Goal: Information Seeking & Learning: Learn about a topic

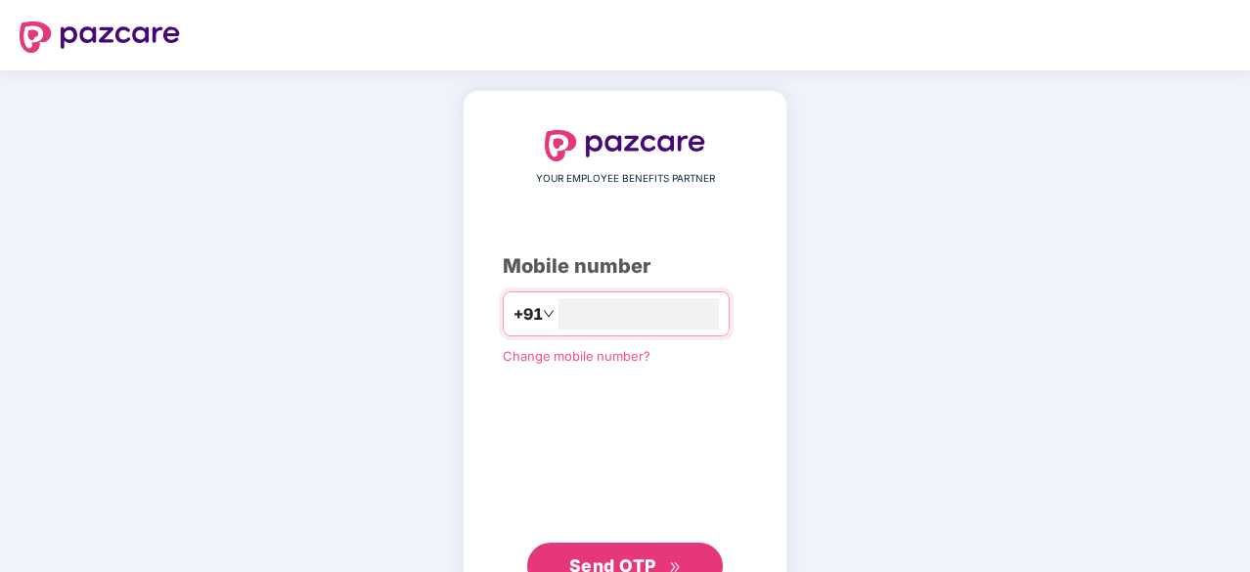
scroll to position [74, 0]
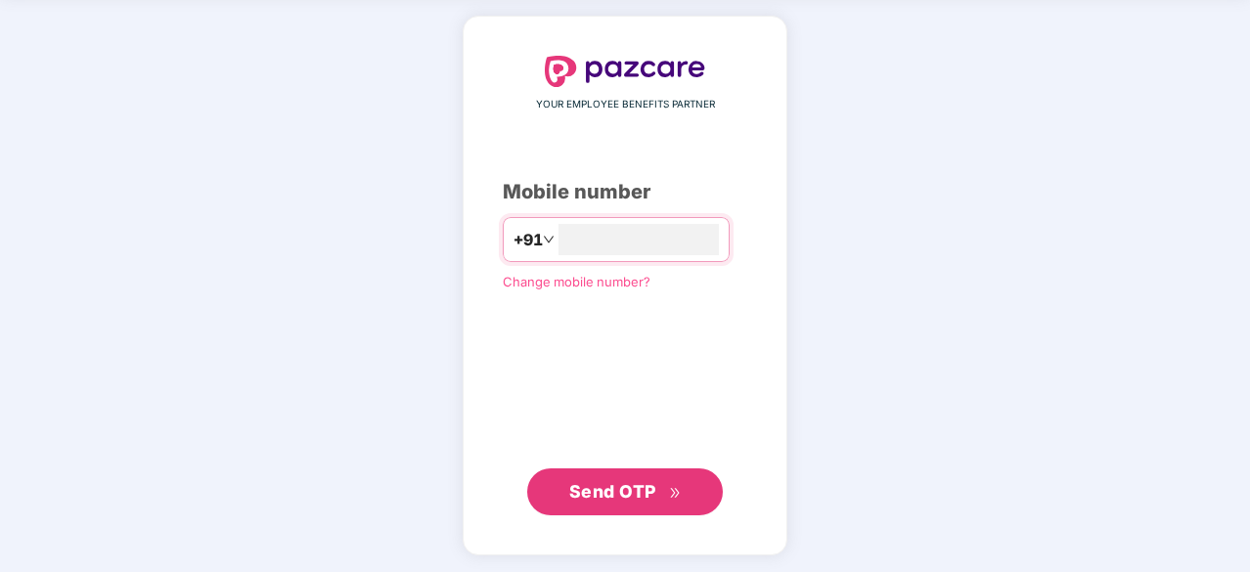
type input "**********"
click at [624, 494] on span "Send OTP" at bounding box center [612, 490] width 87 height 21
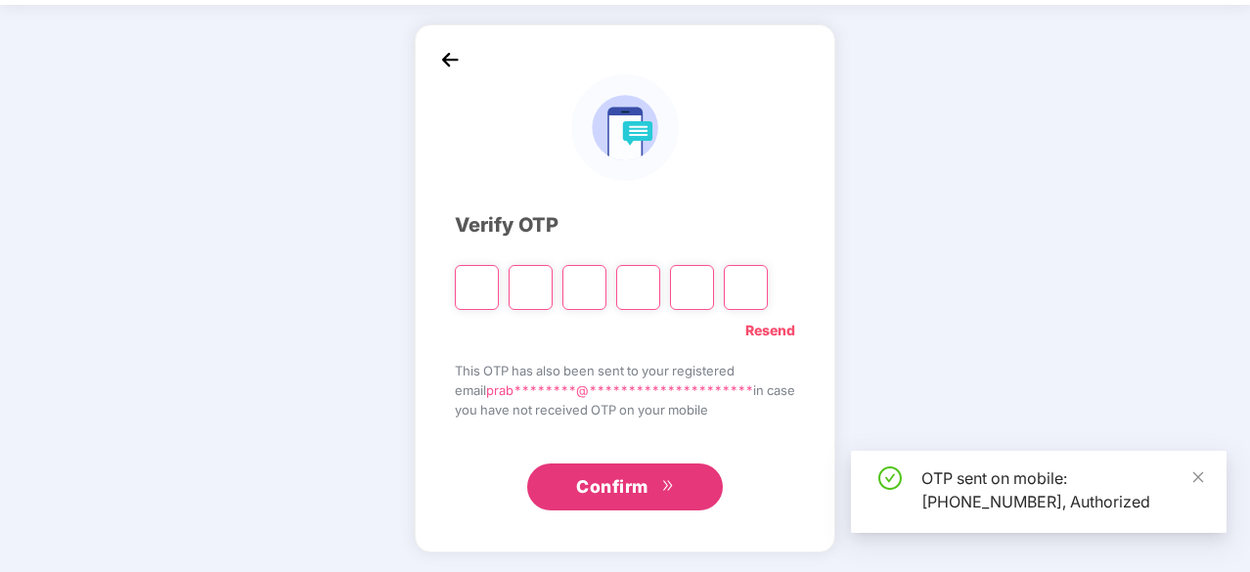
scroll to position [65, 0]
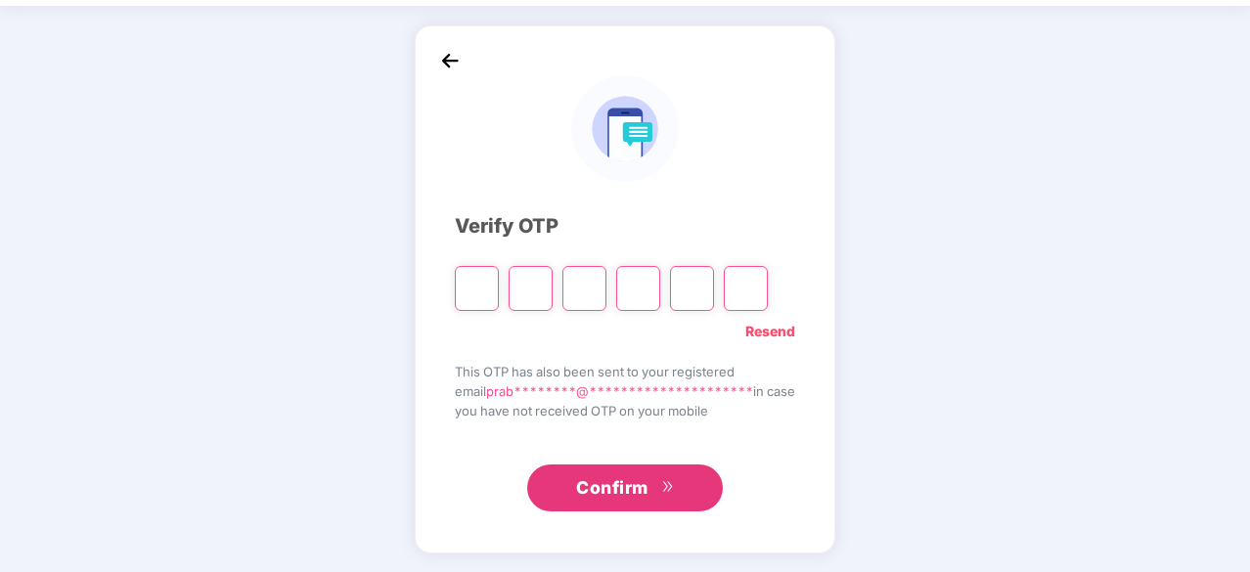
type input "*"
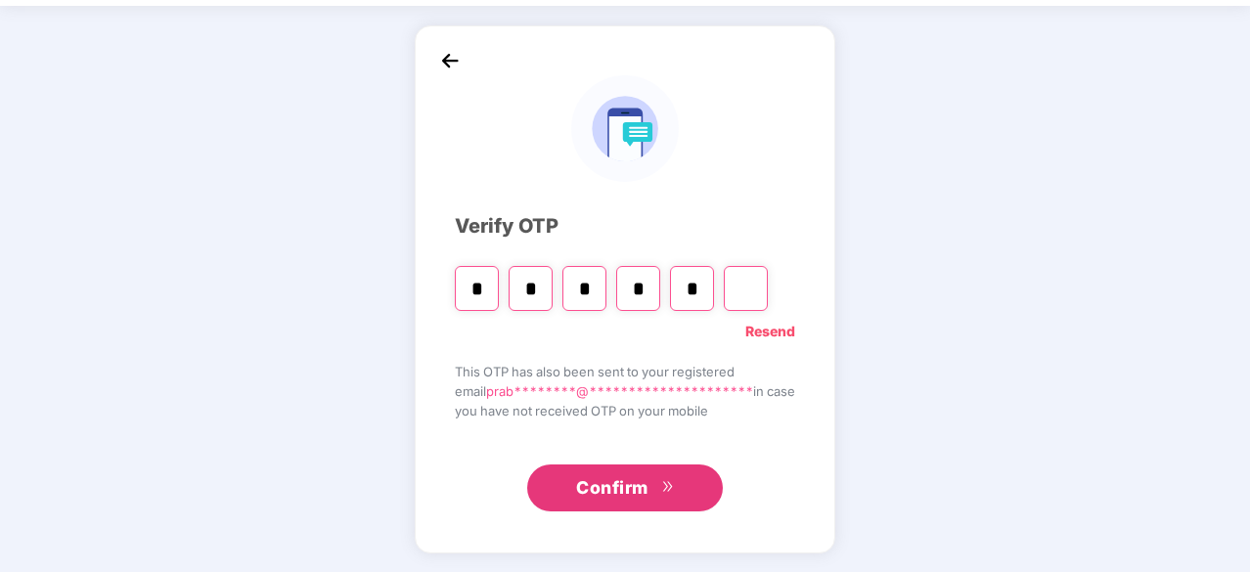
type input "*"
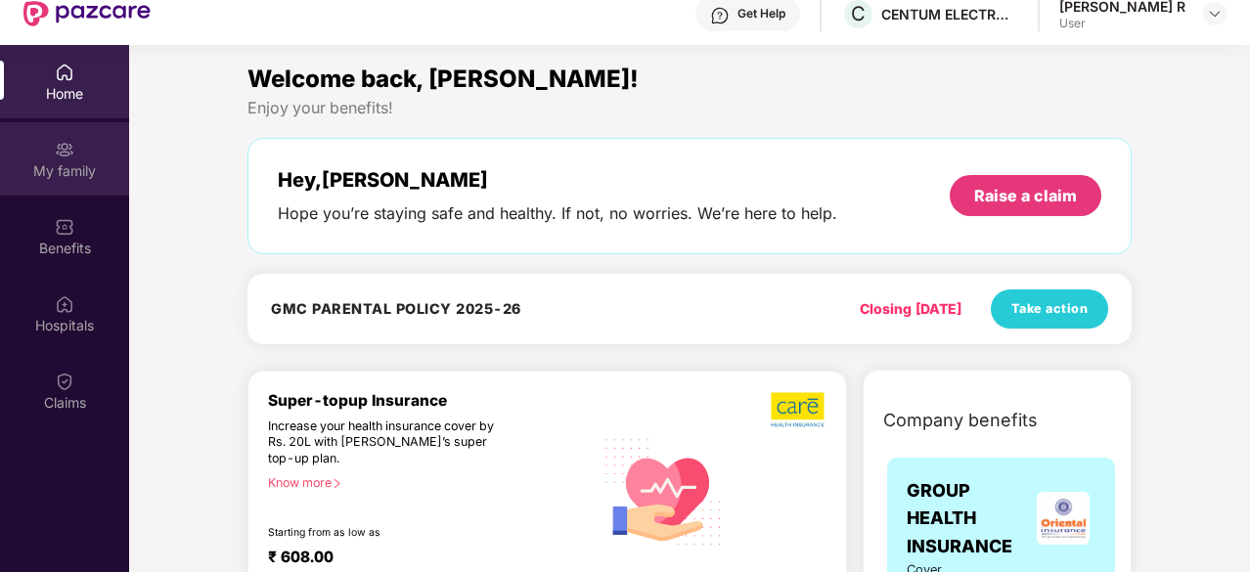
click at [94, 141] on div "My family" at bounding box center [64, 158] width 129 height 73
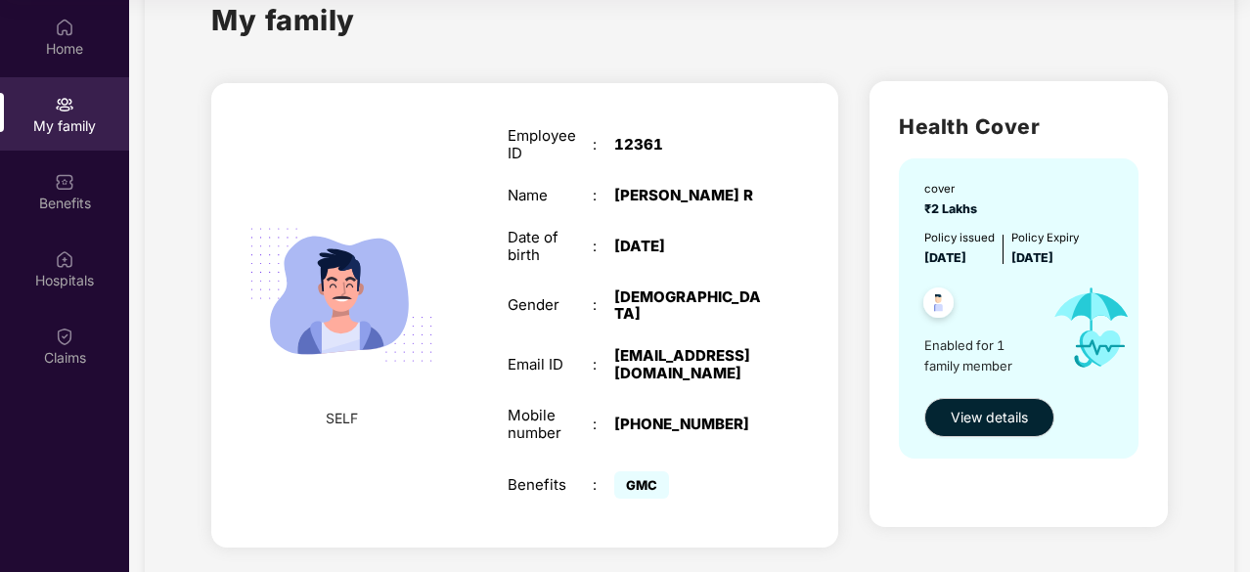
scroll to position [48, 0]
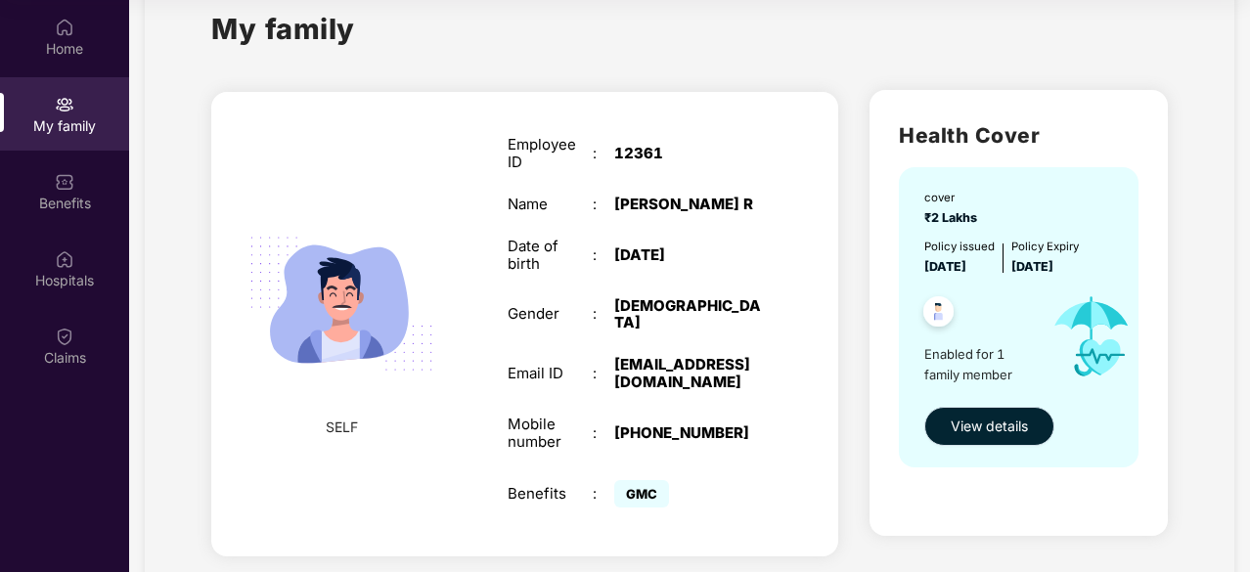
click at [970, 426] on span "View details" at bounding box center [989, 427] width 77 height 22
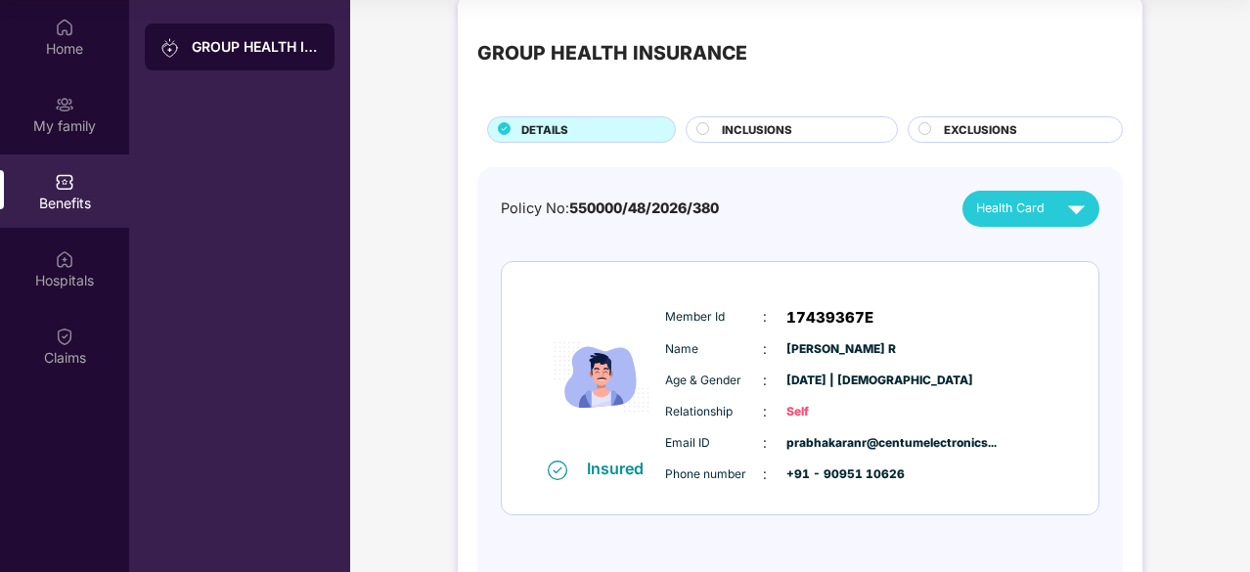
scroll to position [25, 0]
click at [700, 123] on circle at bounding box center [703, 127] width 12 height 12
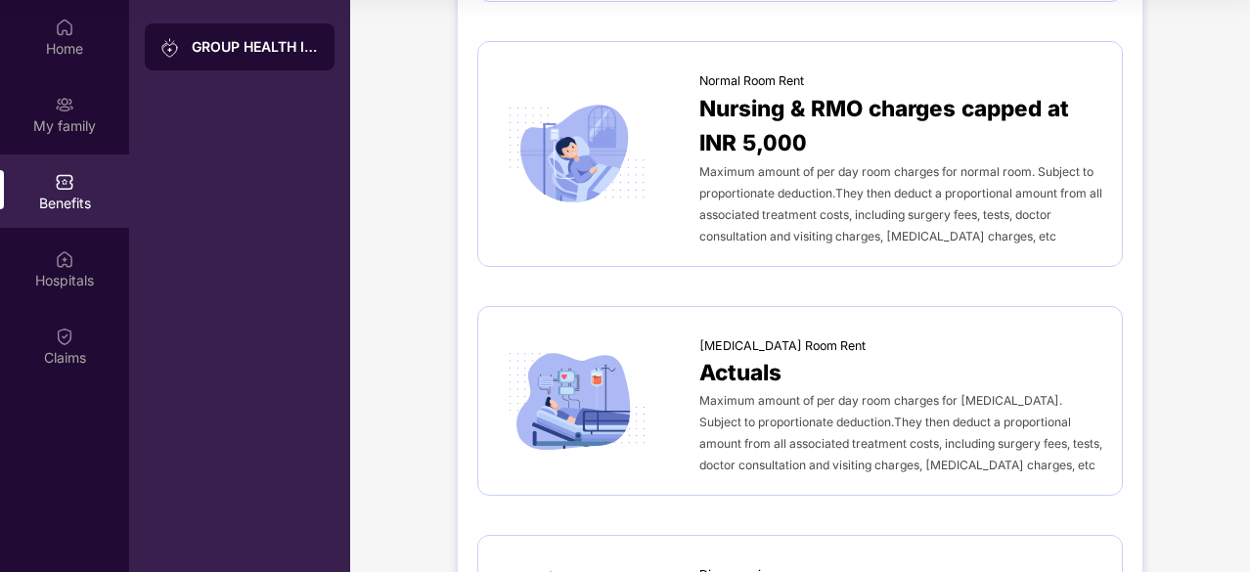
scroll to position [0, 0]
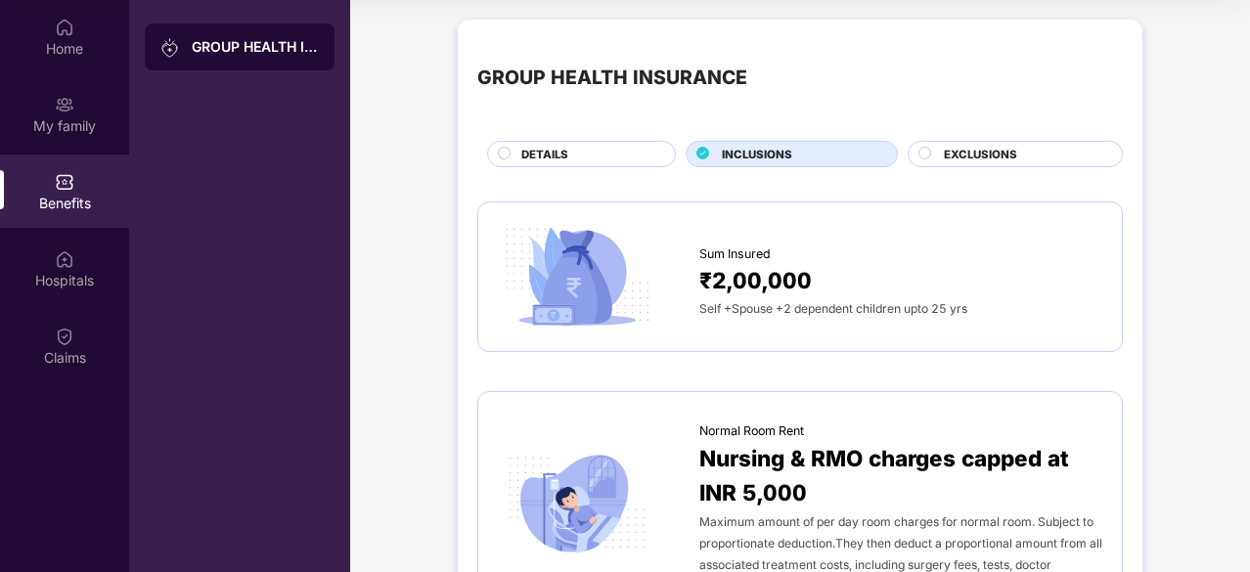
click at [937, 152] on div "EXCLUSIONS" at bounding box center [1023, 156] width 178 height 21
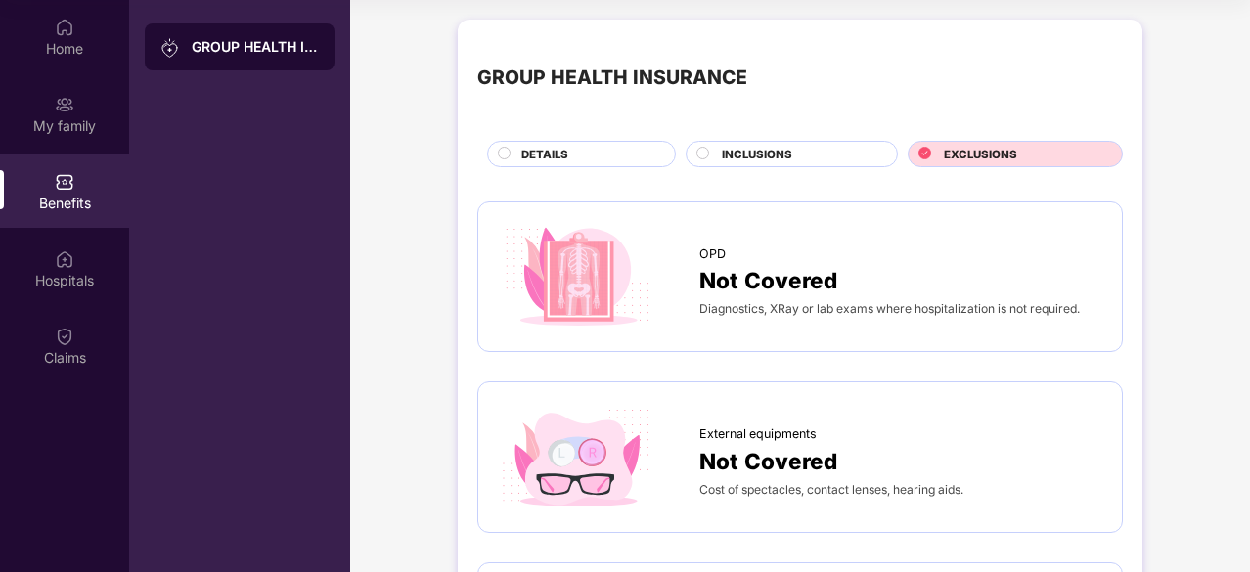
click at [219, 194] on div "GROUP HEALTH INSURANCE" at bounding box center [239, 286] width 221 height 572
click at [78, 194] on div "Benefits" at bounding box center [64, 204] width 129 height 20
click at [75, 124] on div "My family" at bounding box center [64, 126] width 129 height 20
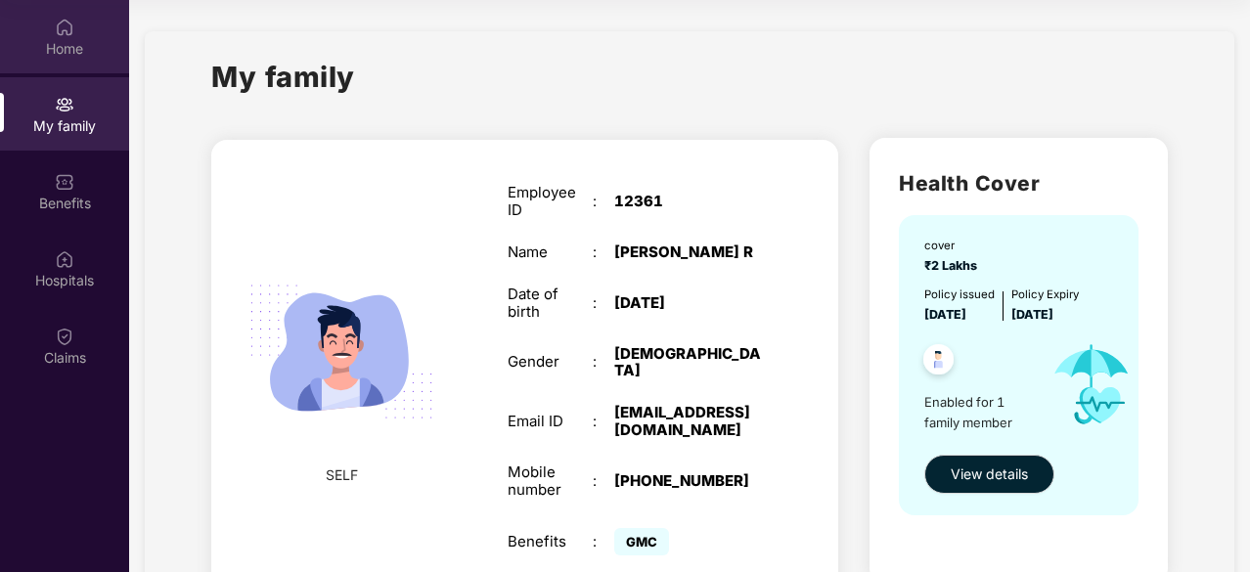
click at [63, 39] on div "Home" at bounding box center [64, 49] width 129 height 20
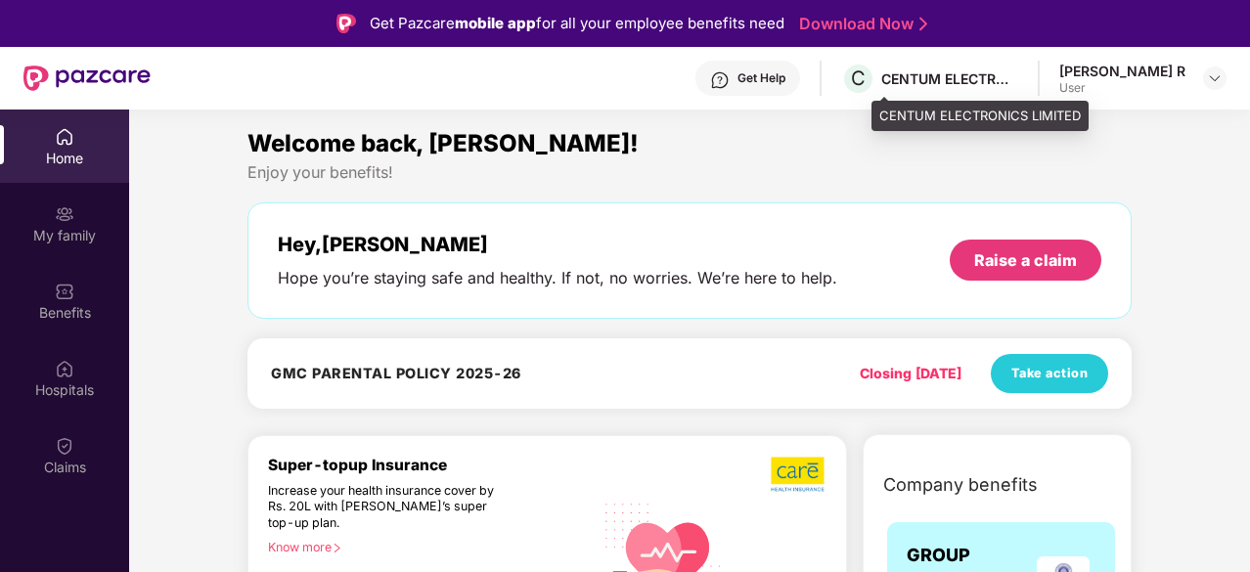
click at [940, 80] on div "CENTUM ELECTRONICS LIMITED" at bounding box center [949, 78] width 137 height 19
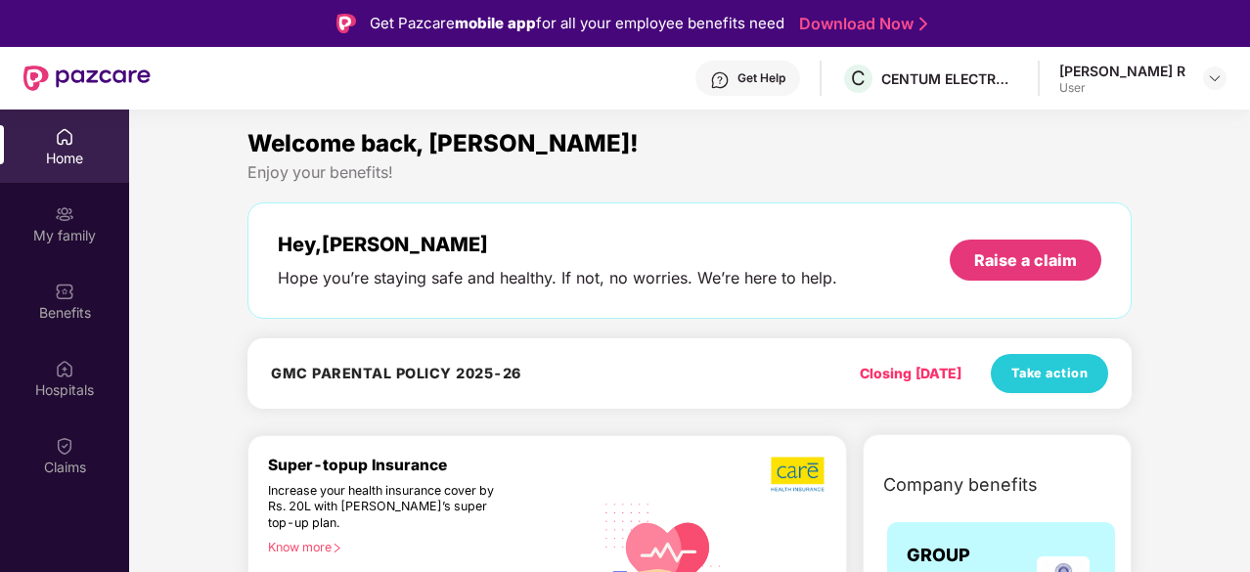
click at [1102, 81] on div "User" at bounding box center [1122, 88] width 126 height 16
click at [1205, 81] on div at bounding box center [1214, 78] width 23 height 23
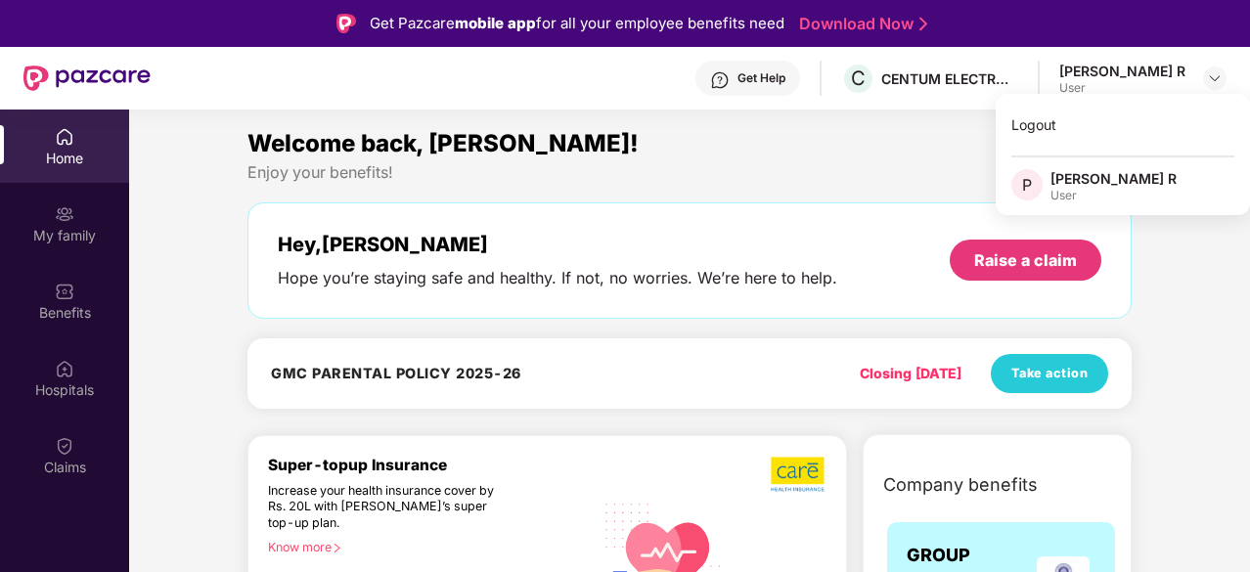
click at [774, 199] on div "Welcome back, [PERSON_NAME]! Enjoy your benefits! Hey, [PERSON_NAME] you’re sta…" at bounding box center [690, 271] width 900 height 293
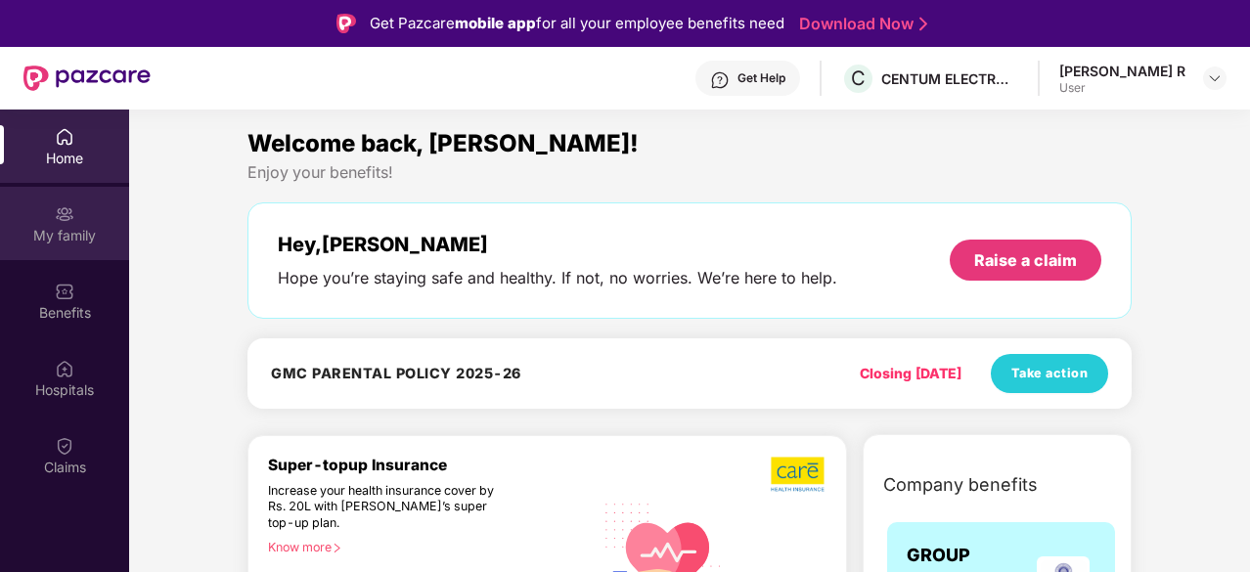
click at [88, 220] on div "My family" at bounding box center [64, 223] width 129 height 73
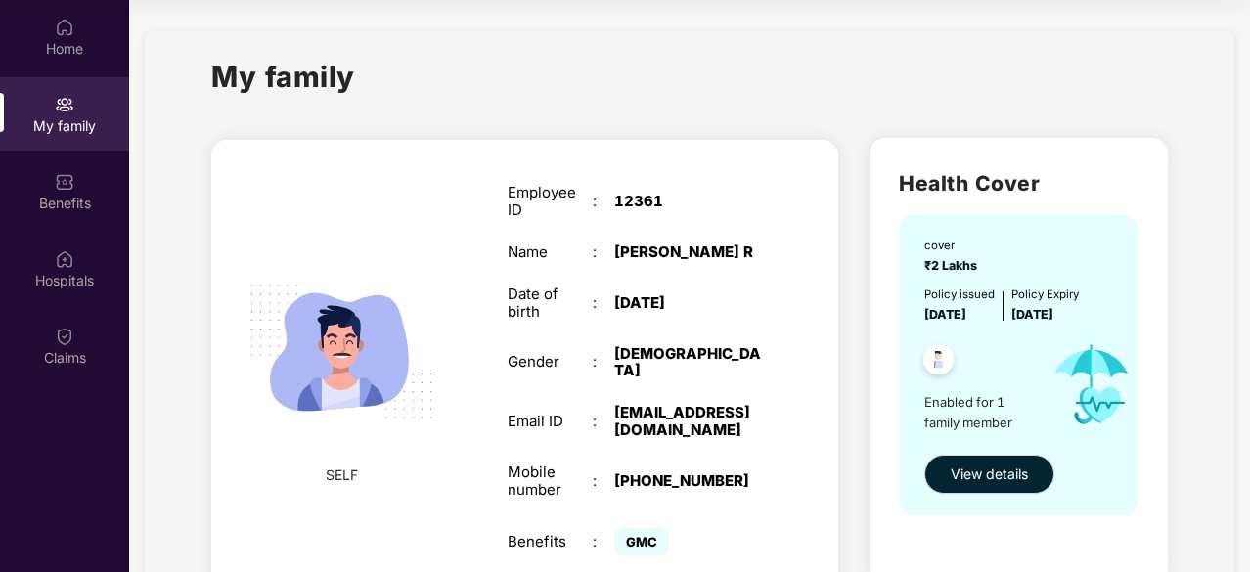
scroll to position [93, 0]
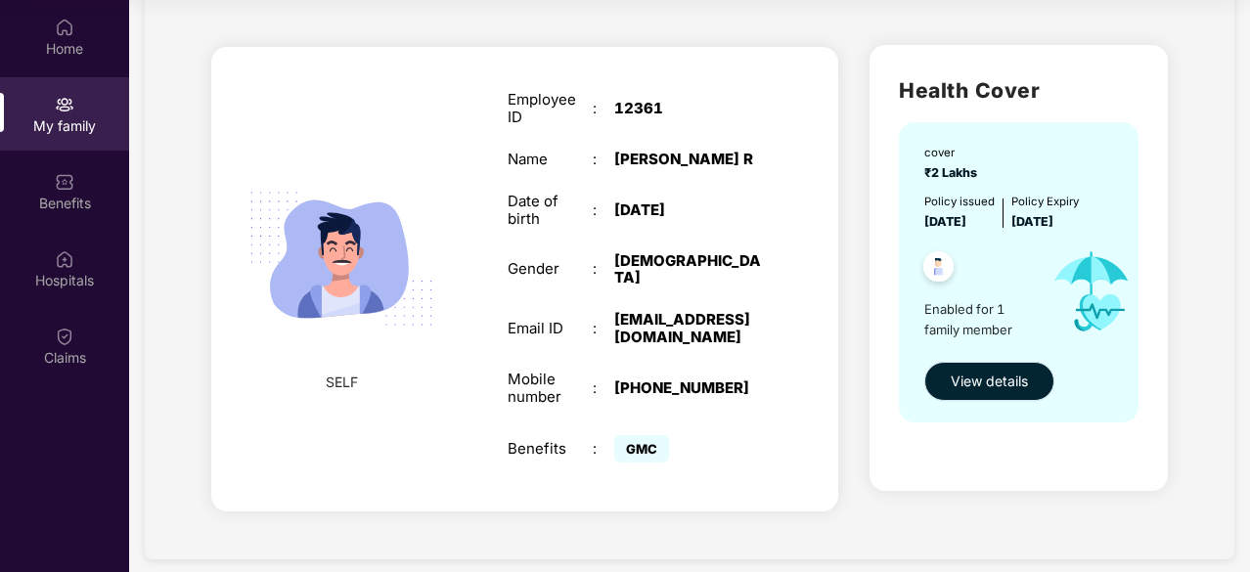
click at [994, 371] on span "View details" at bounding box center [989, 382] width 77 height 22
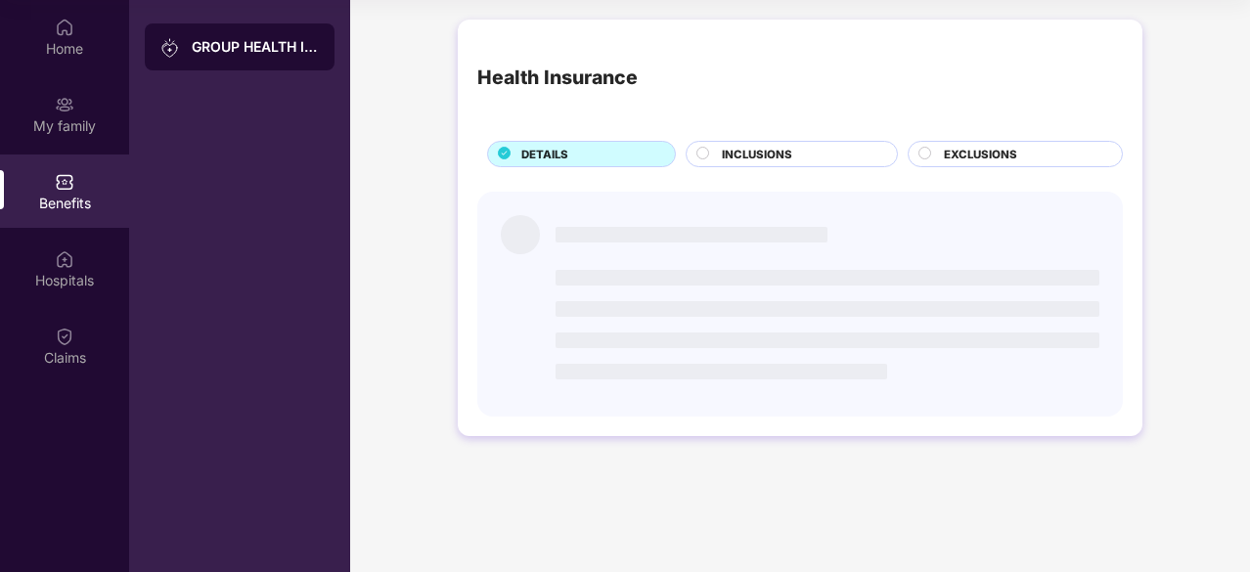
scroll to position [0, 0]
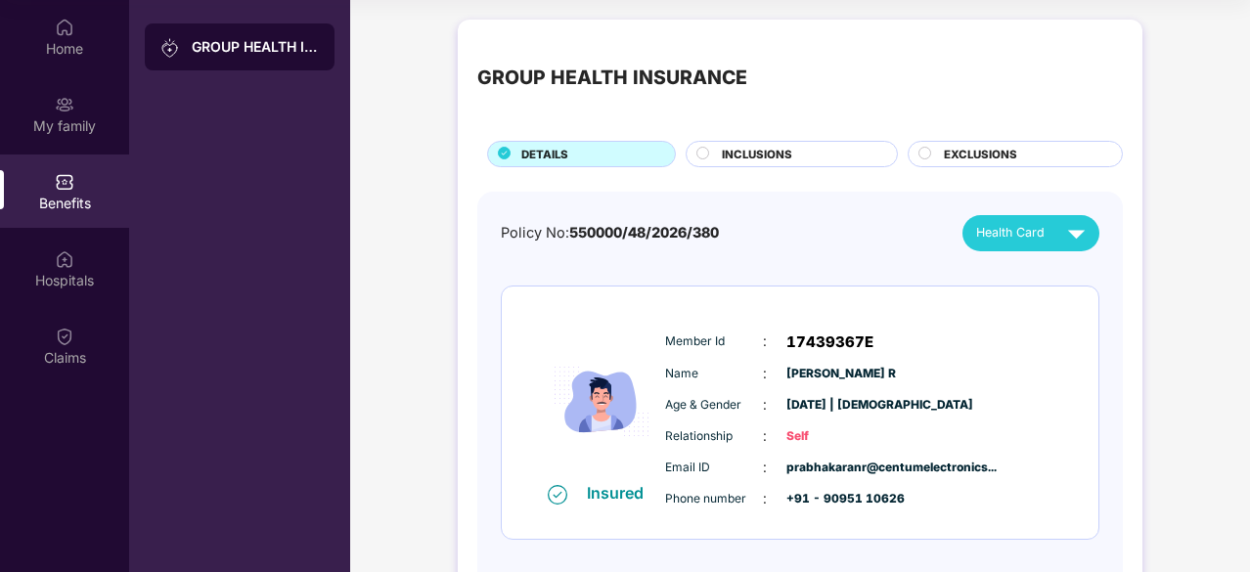
click at [271, 55] on div "GROUP HEALTH INSURANCE" at bounding box center [255, 47] width 127 height 20
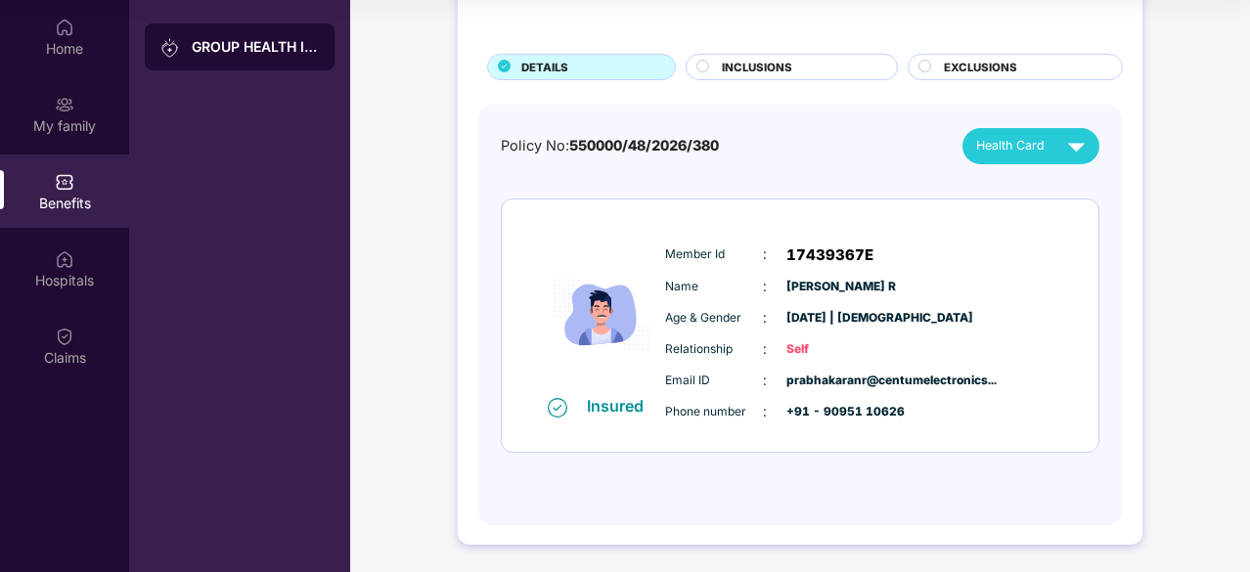
click at [603, 414] on div "Insured" at bounding box center [621, 406] width 68 height 20
click at [1030, 141] on span "Health Card" at bounding box center [1010, 146] width 68 height 20
click at [1031, 185] on div "[PERSON_NAME] R" at bounding box center [1042, 190] width 140 height 22
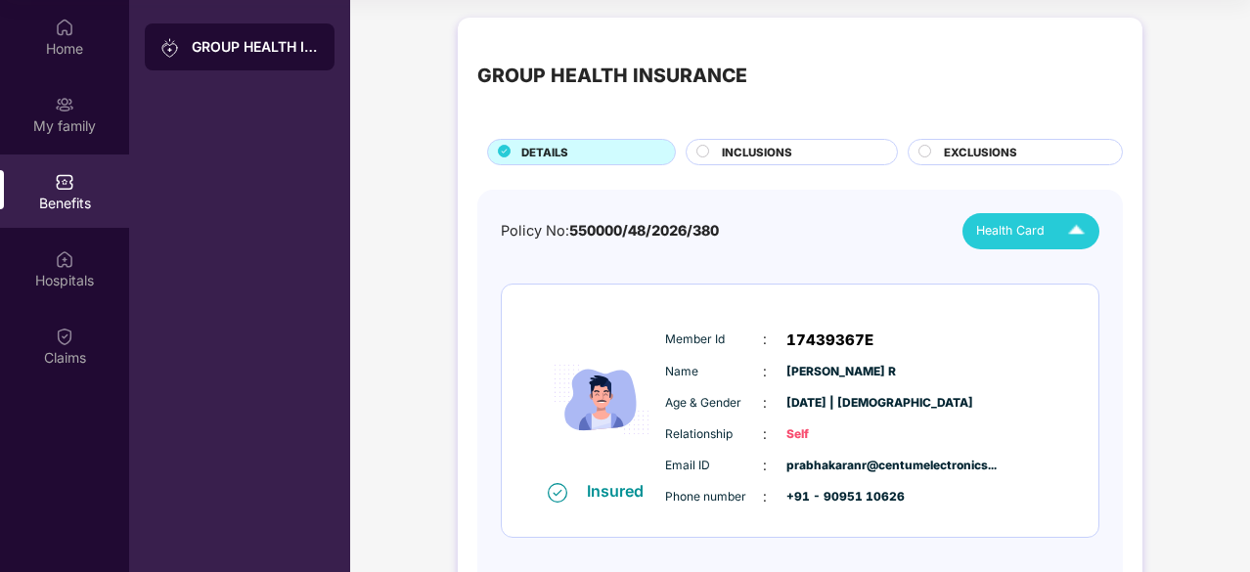
scroll to position [0, 0]
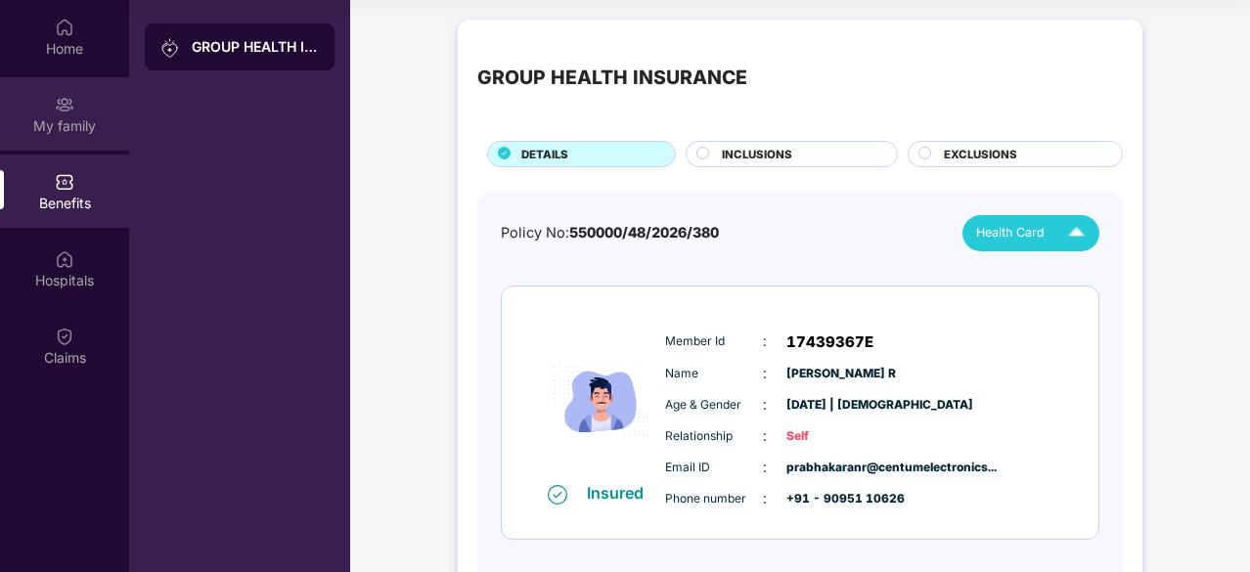
click at [67, 116] on div "My family" at bounding box center [64, 126] width 129 height 20
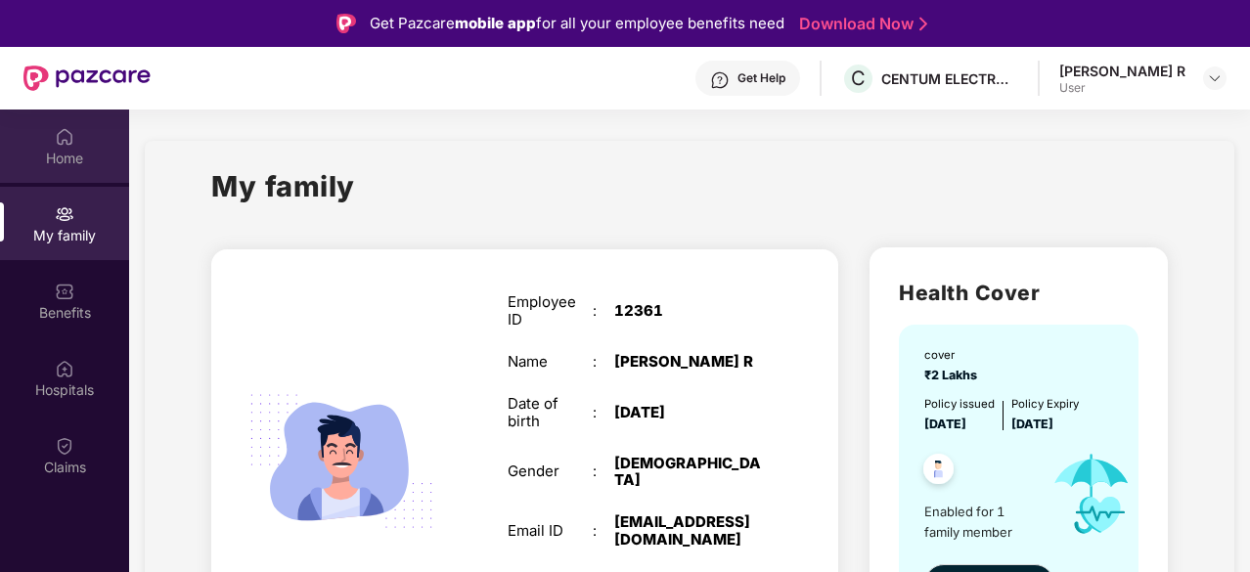
click at [62, 136] on img at bounding box center [65, 137] width 20 height 20
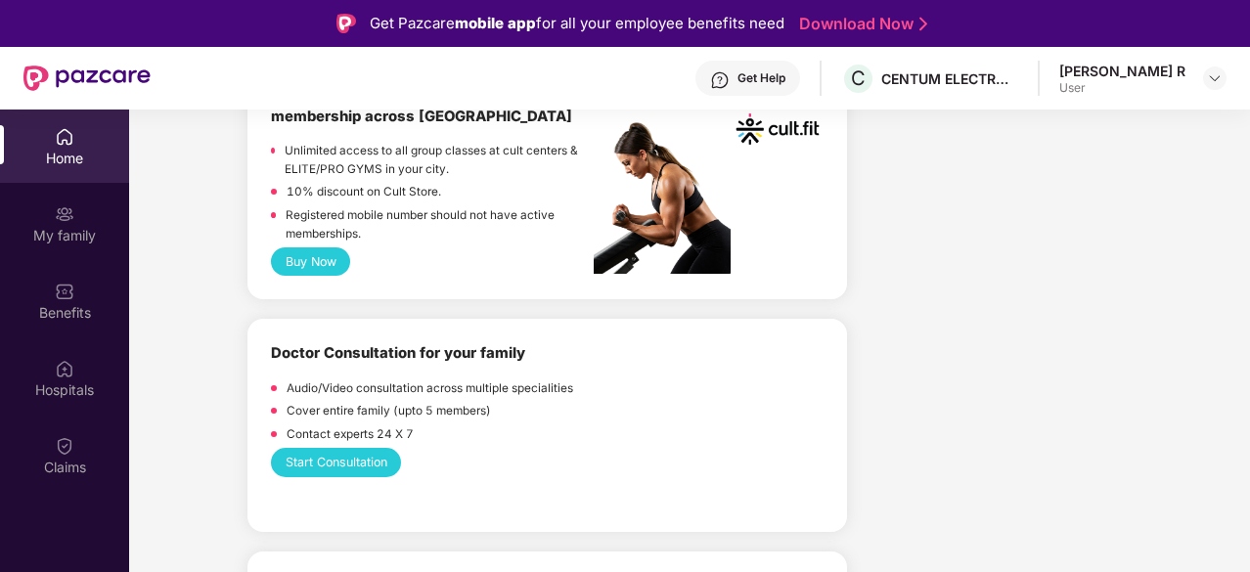
scroll to position [945, 0]
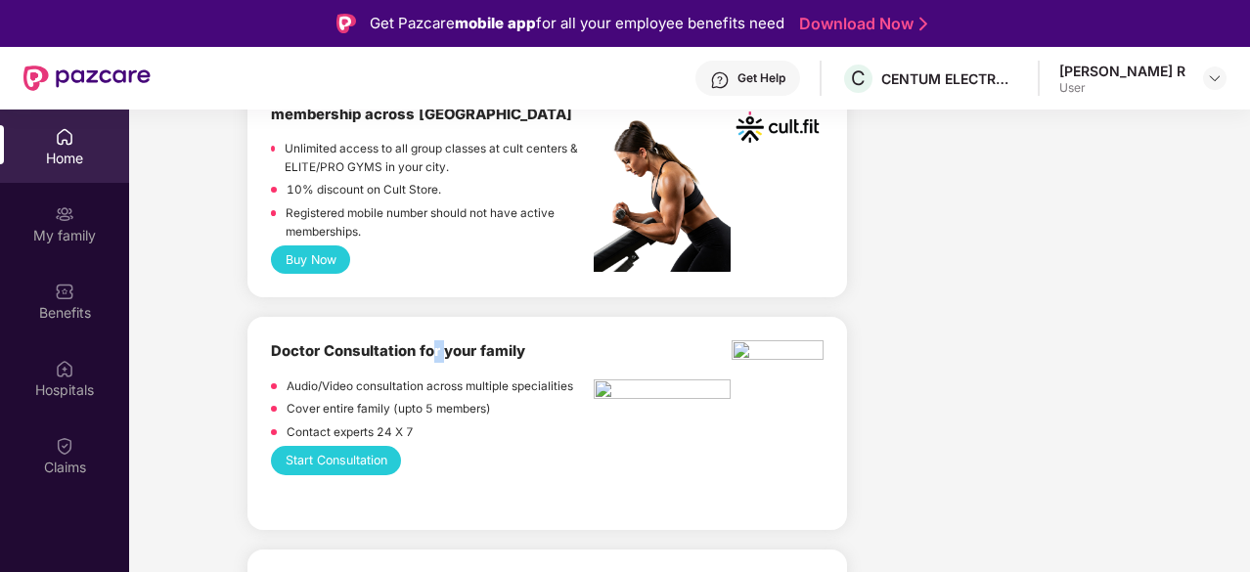
drag, startPoint x: 434, startPoint y: 350, endPoint x: 446, endPoint y: 354, distance: 12.4
click at [446, 354] on b "Doctor Consultation for your family" at bounding box center [398, 351] width 254 height 18
click at [483, 343] on b "Doctor Consultation for your family" at bounding box center [398, 351] width 254 height 18
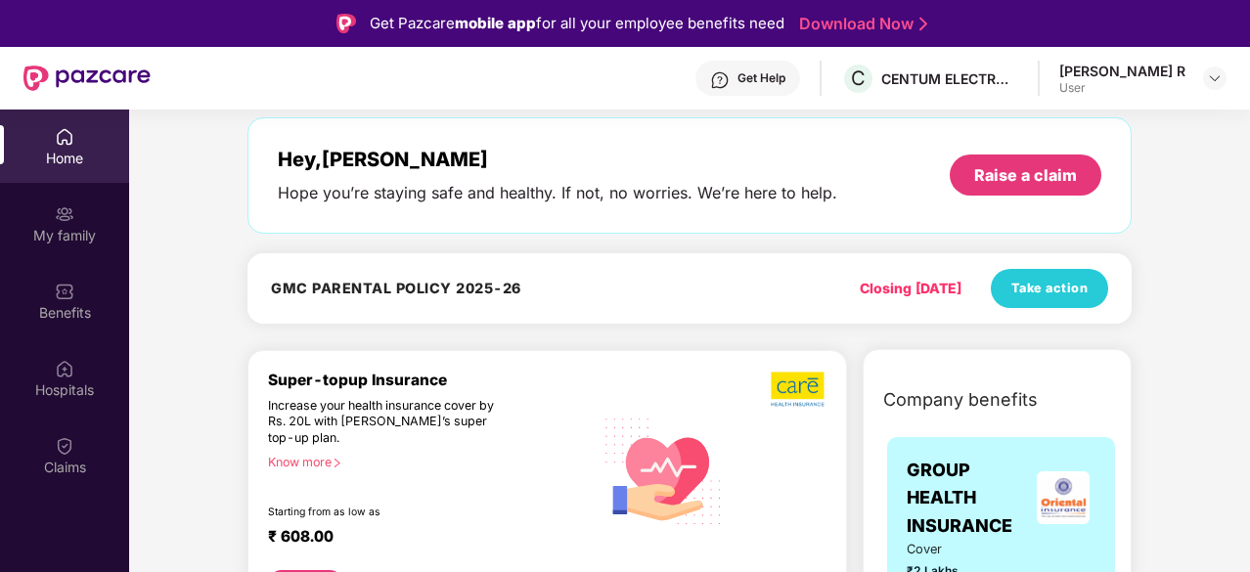
scroll to position [0, 0]
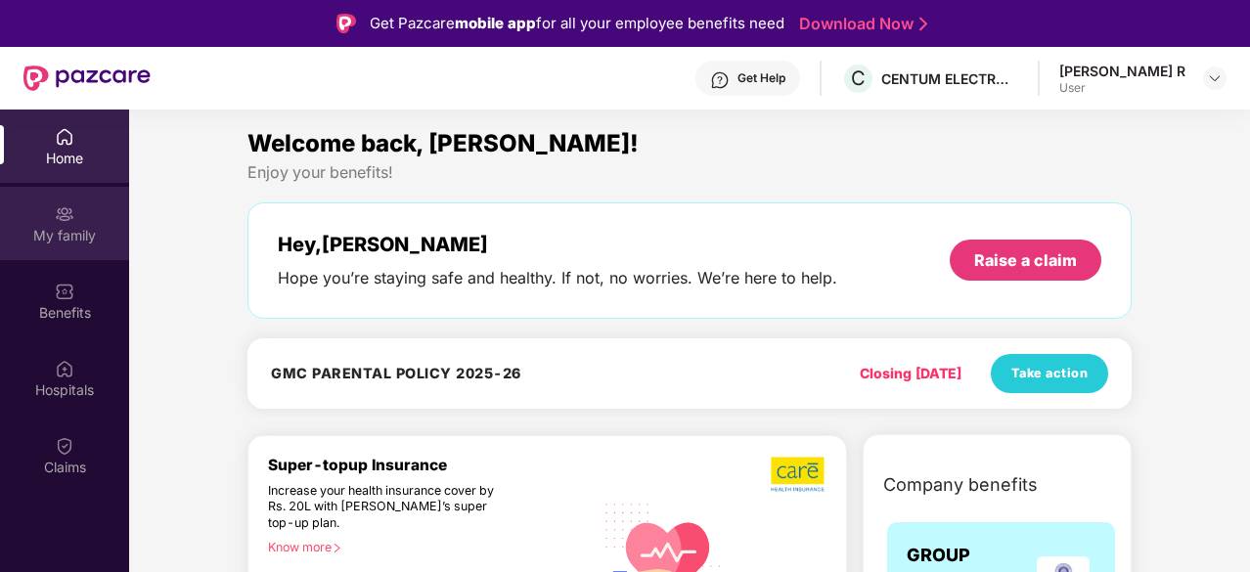
click at [100, 220] on div "My family" at bounding box center [64, 223] width 129 height 73
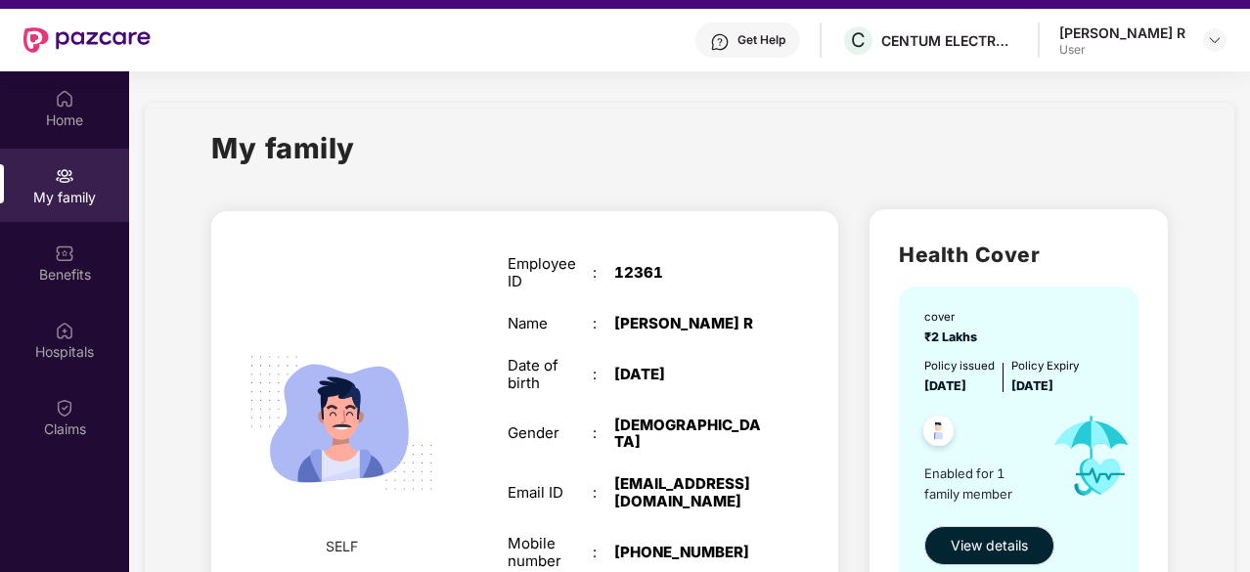
scroll to position [37, 0]
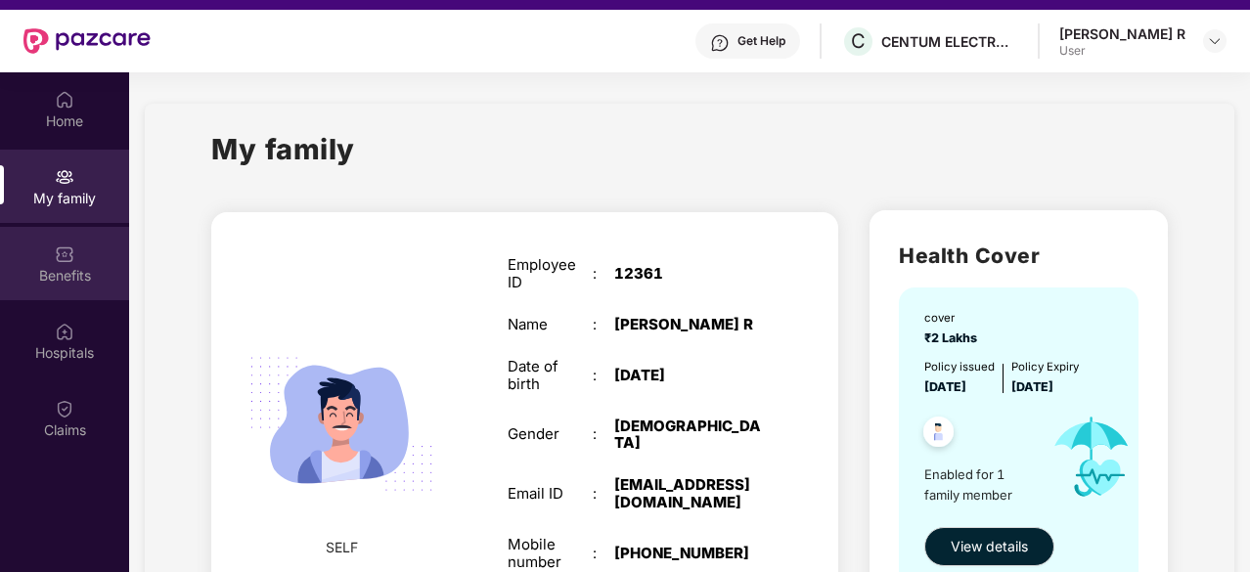
click at [45, 276] on div "Benefits" at bounding box center [64, 276] width 129 height 20
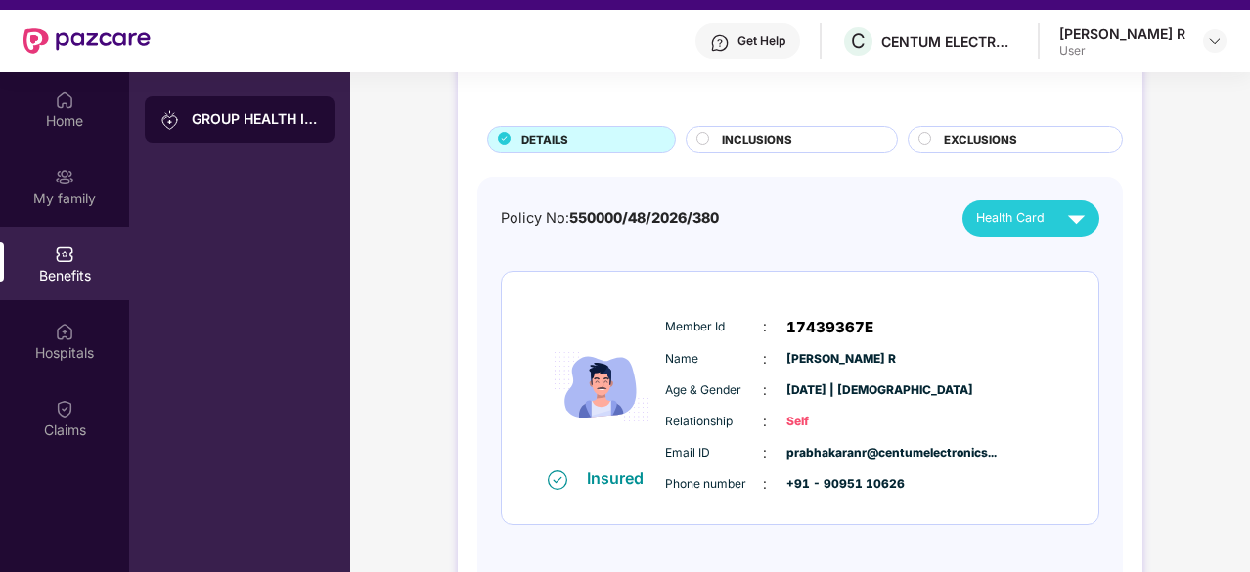
scroll to position [110, 0]
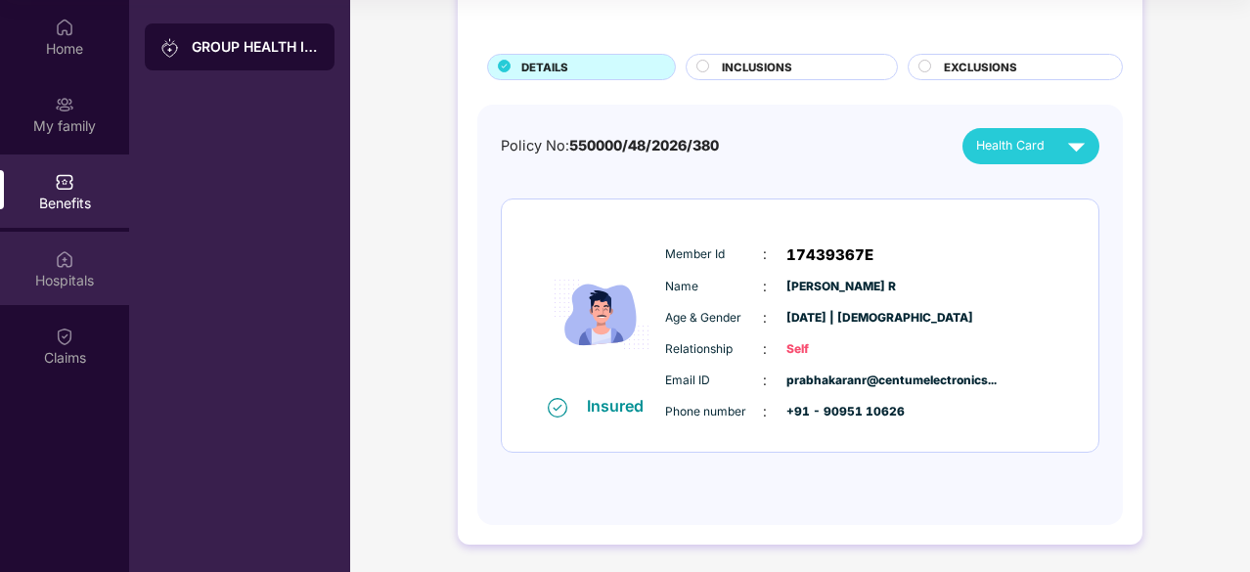
click at [67, 277] on div "Hospitals" at bounding box center [64, 281] width 129 height 20
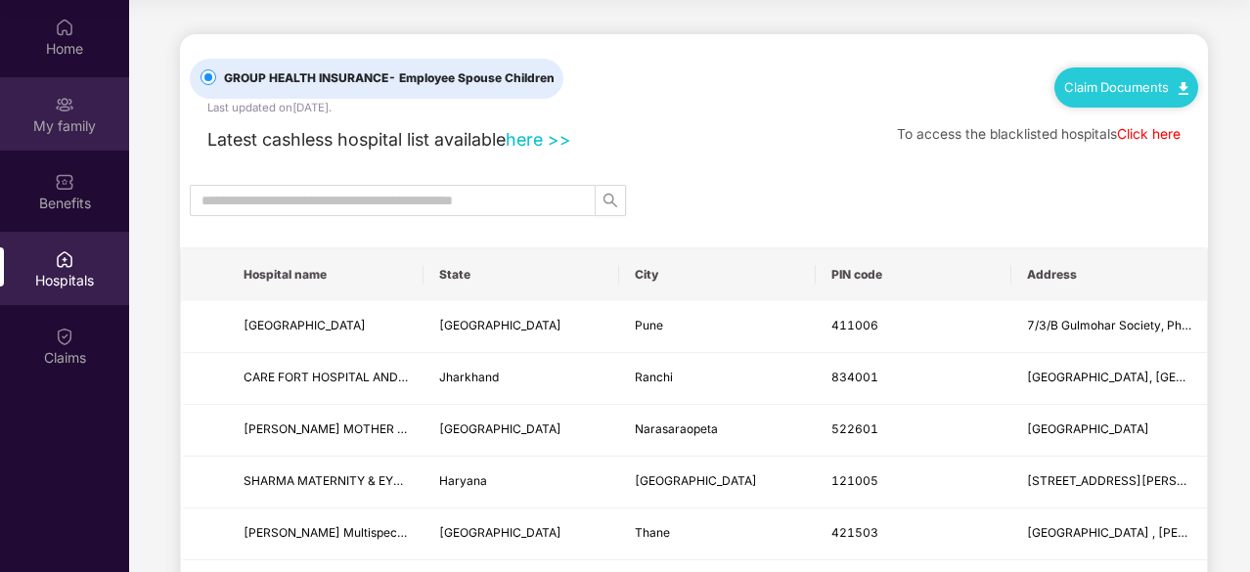
click at [55, 129] on div "My family" at bounding box center [64, 126] width 129 height 20
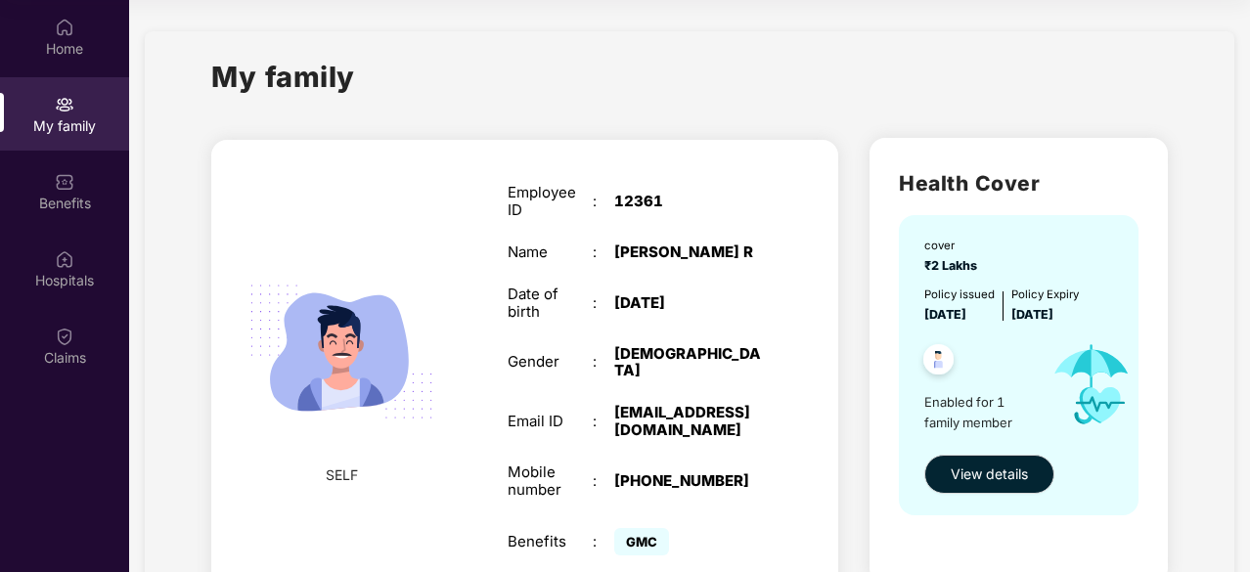
scroll to position [93, 0]
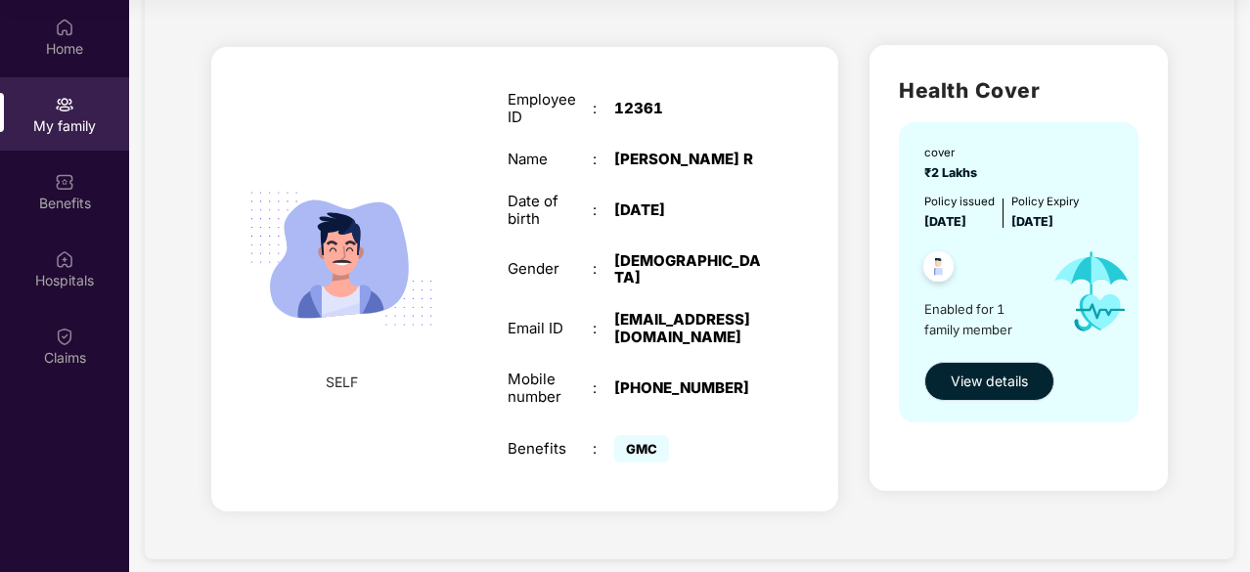
click at [975, 381] on span "View details" at bounding box center [989, 382] width 77 height 22
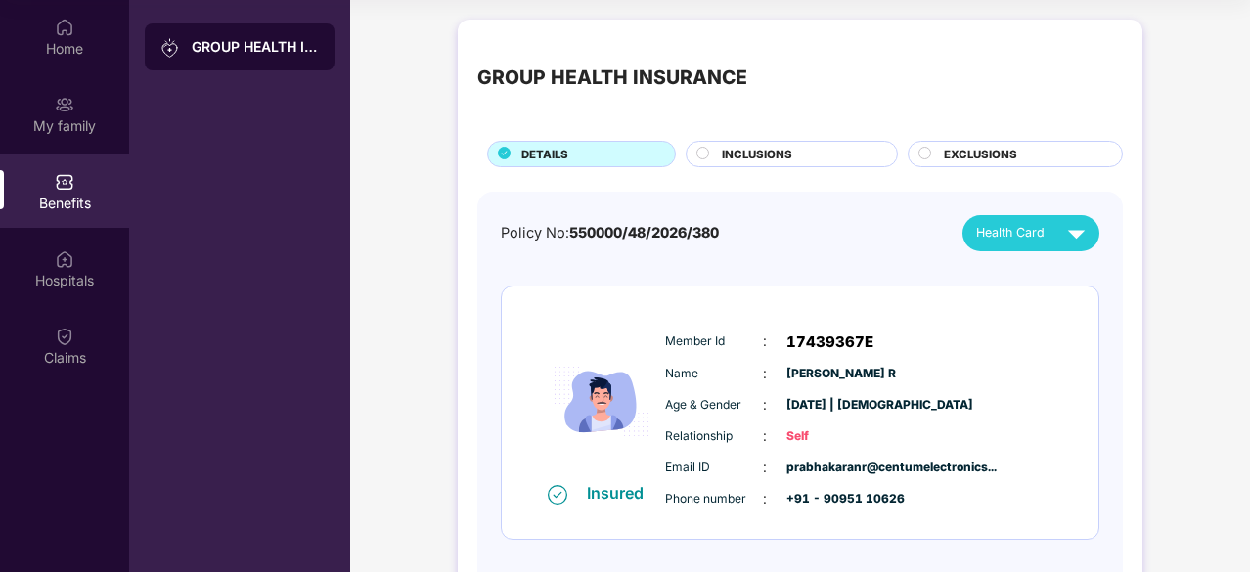
scroll to position [87, 0]
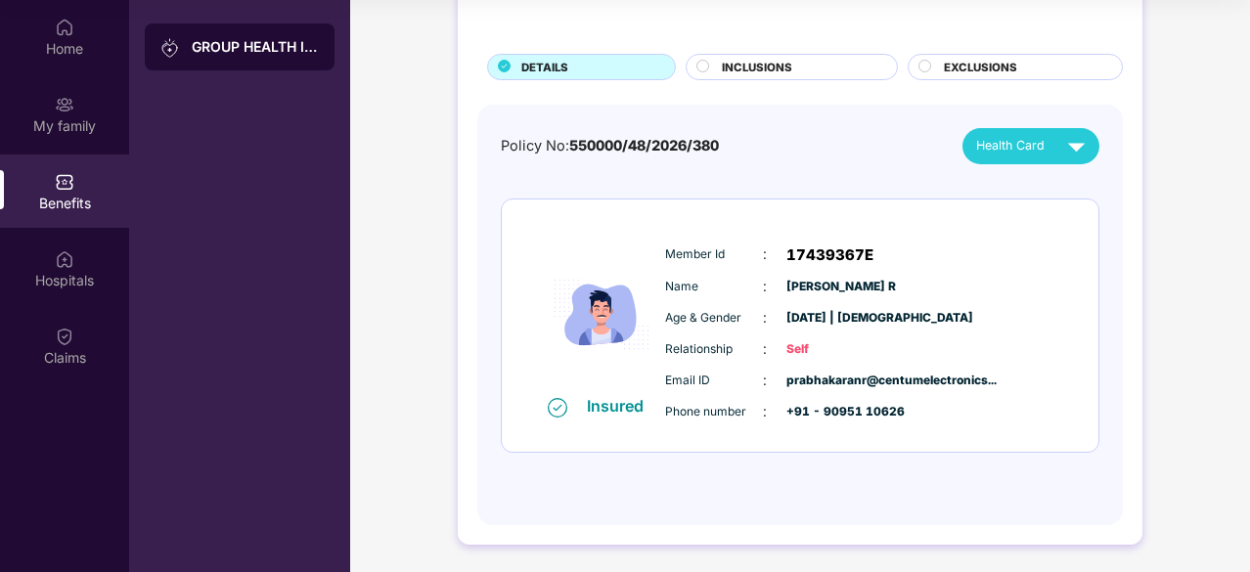
click at [747, 50] on div "GROUP HEALTH INSURANCE DETAILS INCLUSIONS EXCLUSIONS" at bounding box center [800, 16] width 646 height 128
click at [755, 65] on span "INCLUSIONS" at bounding box center [757, 68] width 70 height 18
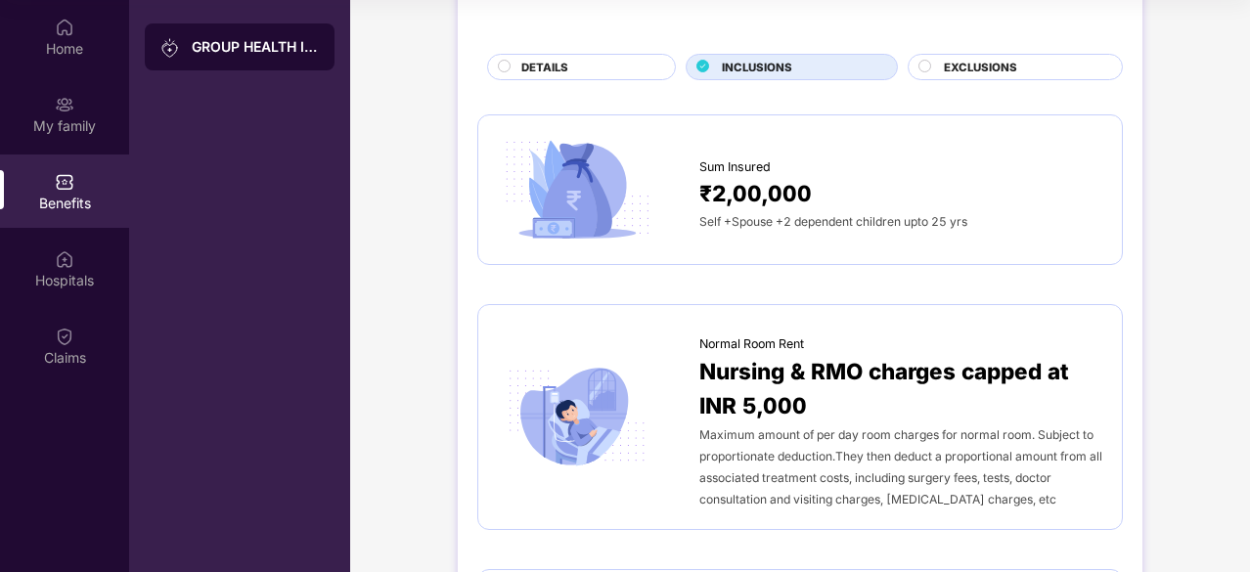
click at [984, 64] on span "EXCLUSIONS" at bounding box center [980, 68] width 73 height 18
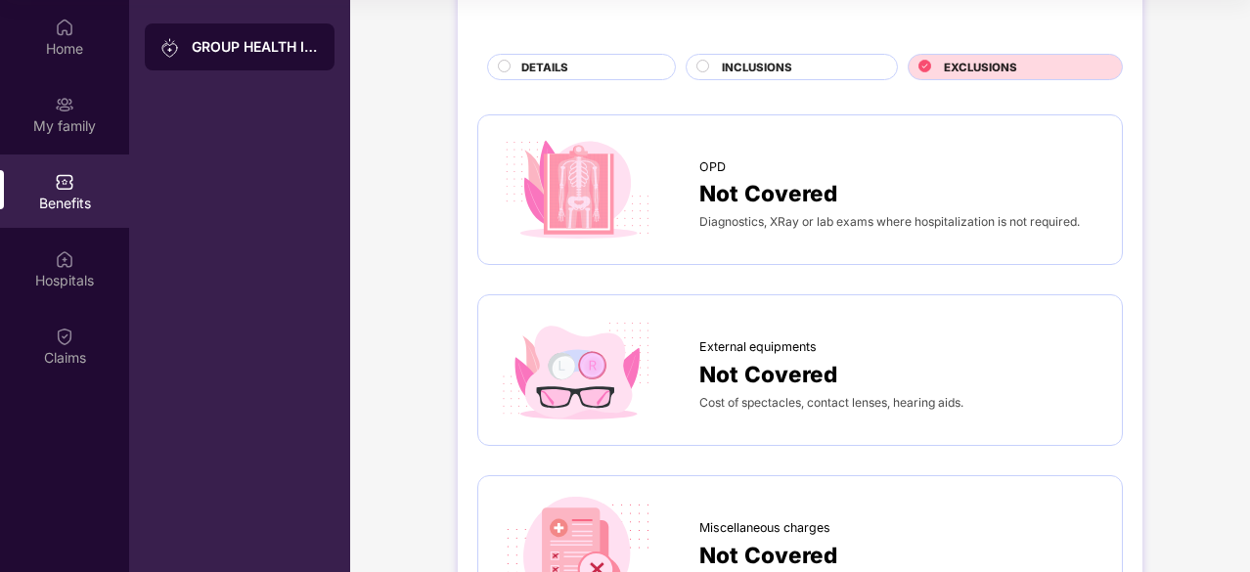
click at [598, 68] on div "DETAILS" at bounding box center [589, 69] width 154 height 21
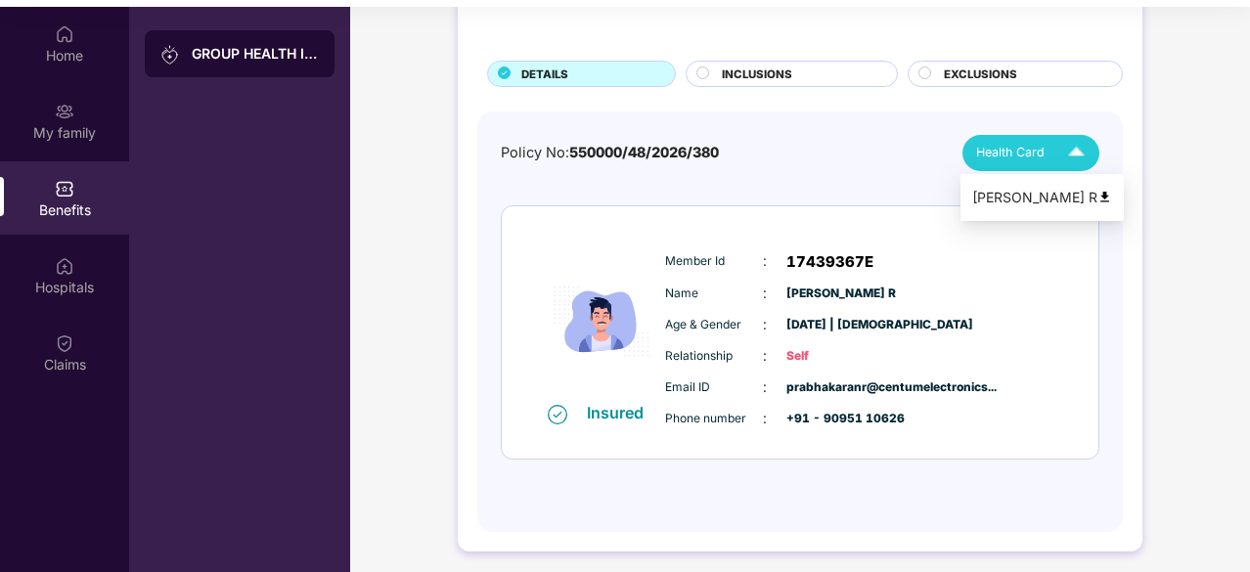
click at [1065, 155] on img at bounding box center [1076, 153] width 34 height 34
click at [958, 353] on div "Relationship : Self" at bounding box center [859, 356] width 388 height 22
